Goal: Transaction & Acquisition: Purchase product/service

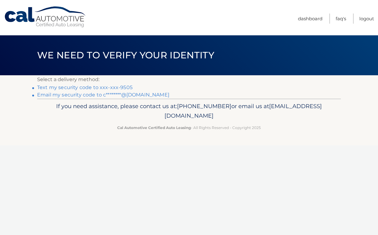
click at [95, 87] on link "Text my security code to xxx-xxx-9505" at bounding box center [84, 87] width 95 height 6
click at [111, 87] on link "Text my security code to xxx-xxx-9505" at bounding box center [84, 87] width 95 height 6
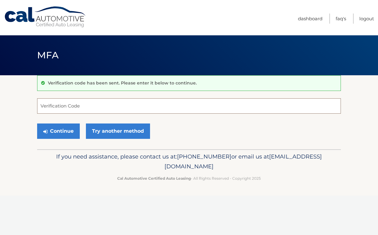
click at [74, 106] on input "Verification Code" at bounding box center [189, 105] width 304 height 15
type input "635828"
click at [58, 131] on button "Continue" at bounding box center [58, 130] width 43 height 15
click at [64, 132] on button "Continue" at bounding box center [58, 130] width 43 height 15
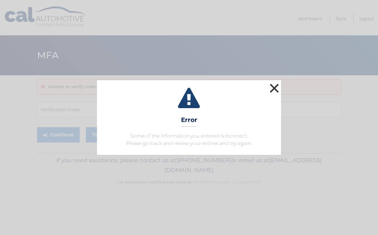
click at [274, 88] on button "×" at bounding box center [274, 88] width 12 height 12
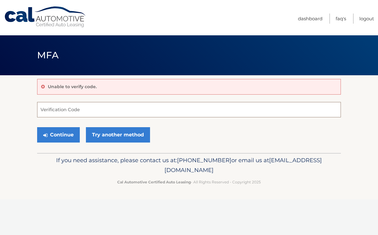
click at [61, 108] on input "Verification Code" at bounding box center [189, 109] width 304 height 15
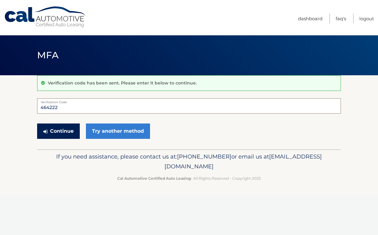
type input "464222"
click at [58, 131] on button "Continue" at bounding box center [58, 130] width 43 height 15
click at [65, 130] on button "Continue" at bounding box center [58, 130] width 43 height 15
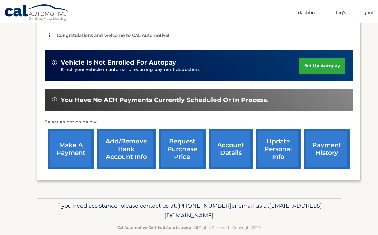
scroll to position [158, 0]
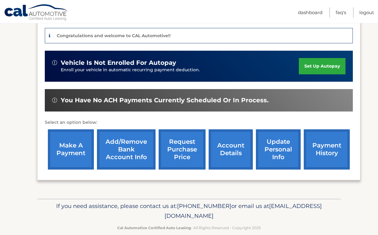
click at [61, 136] on link "make a payment" at bounding box center [71, 149] width 46 height 40
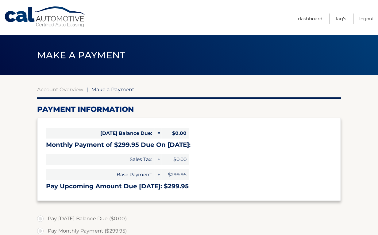
select select "MTAwZmRmZWYtODExNy00MTU1LWJjNjctMzc3Y2MzYjZlYTM0"
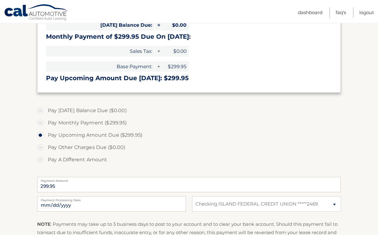
scroll to position [114, 0]
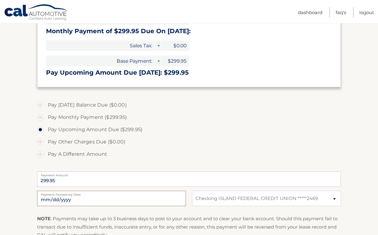
click at [134, 199] on input "2025-10-14" at bounding box center [111, 198] width 149 height 15
type input "2025-10-16"
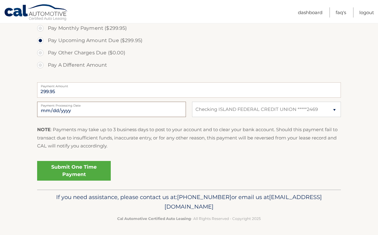
scroll to position [202, 0]
click at [86, 170] on link "Submit One Time Payment" at bounding box center [74, 171] width 74 height 20
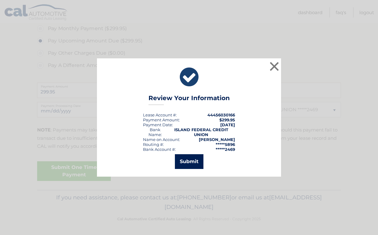
click at [185, 162] on button "Submit" at bounding box center [189, 161] width 29 height 15
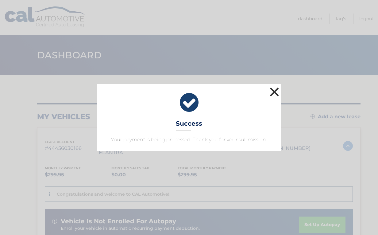
click at [276, 95] on button "×" at bounding box center [274, 92] width 12 height 12
